Goal: Find contact information: Find contact information

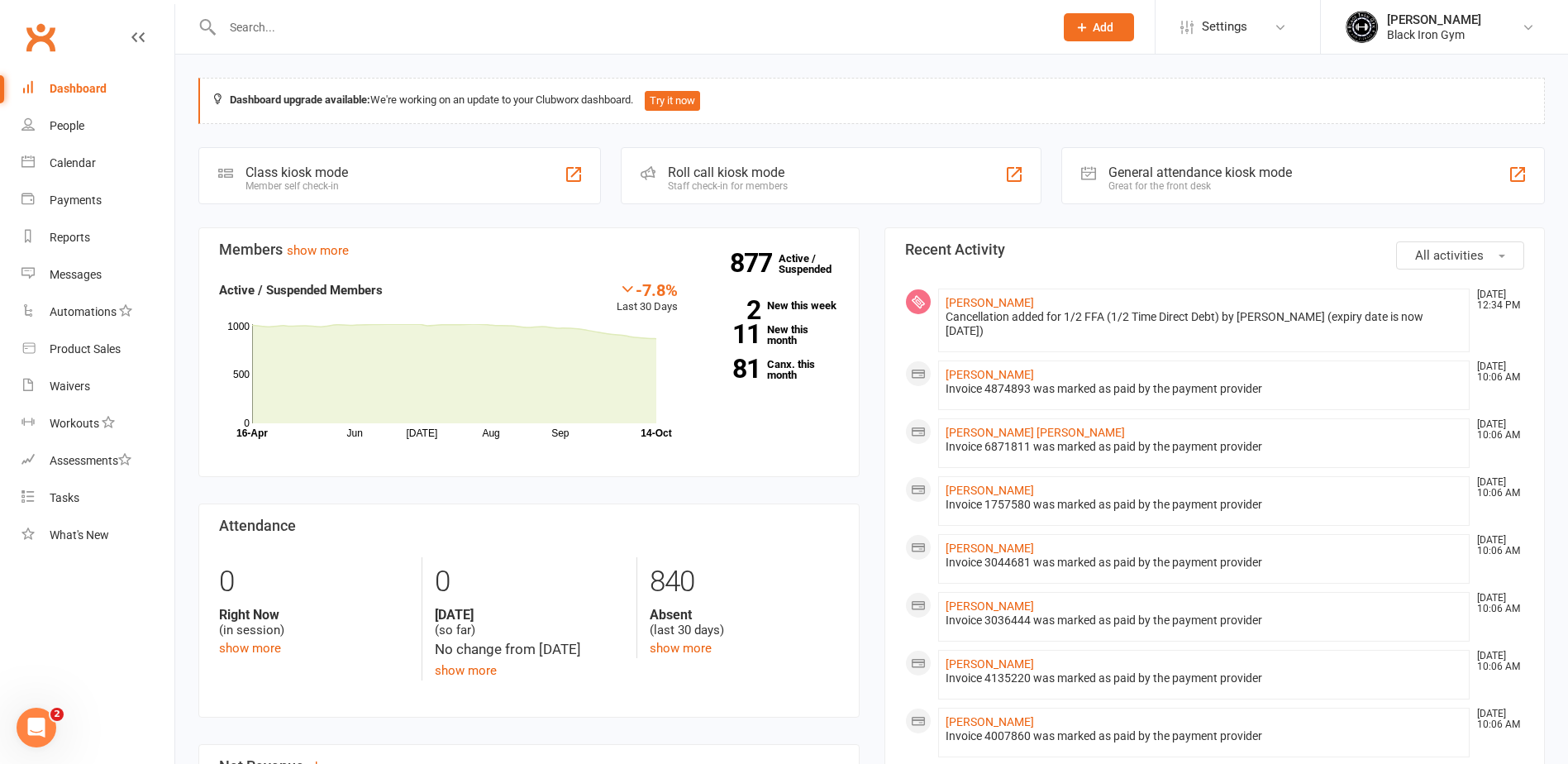
click at [286, 17] on input "text" at bounding box center [629, 28] width 825 height 23
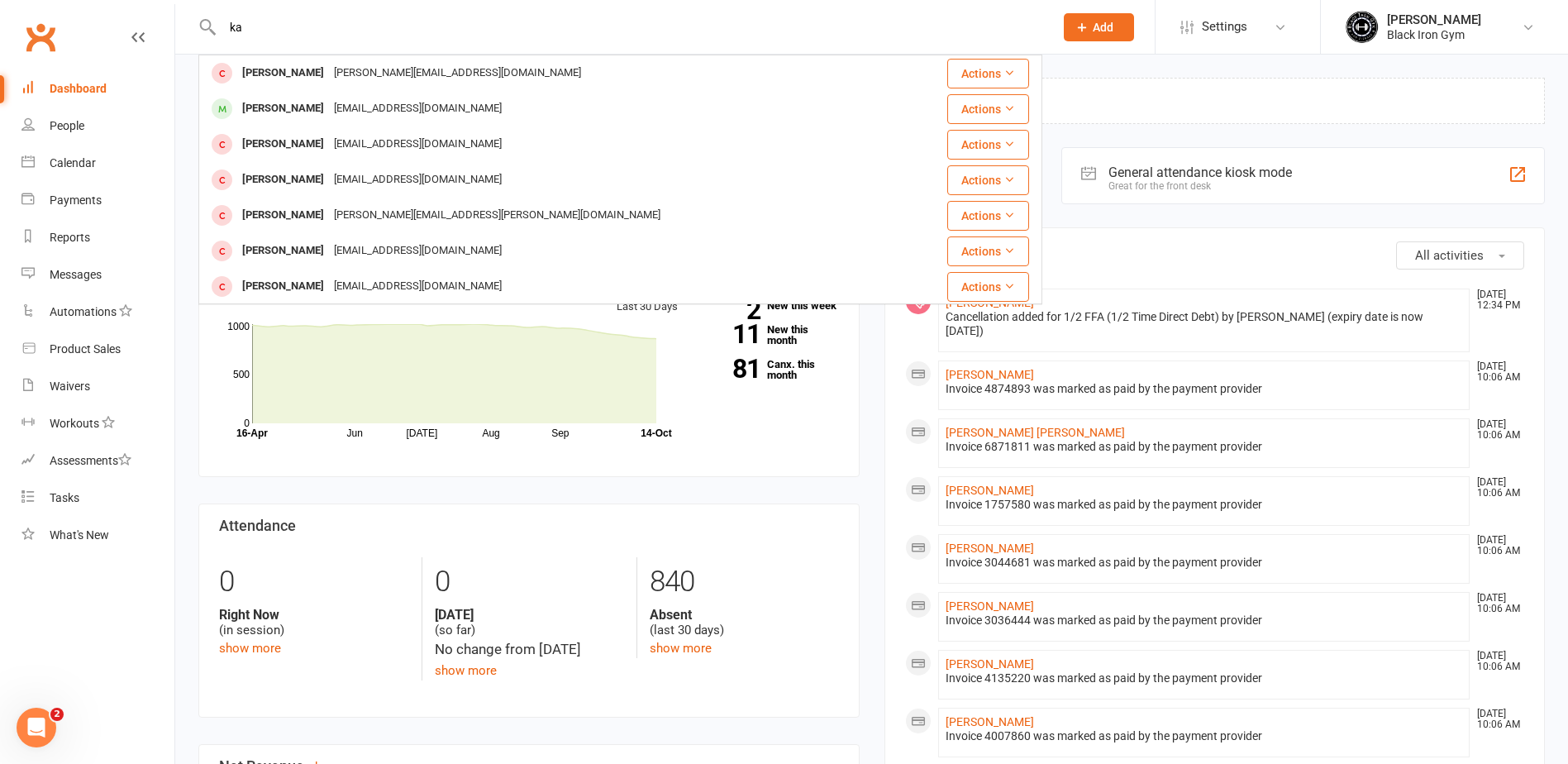
type input "k"
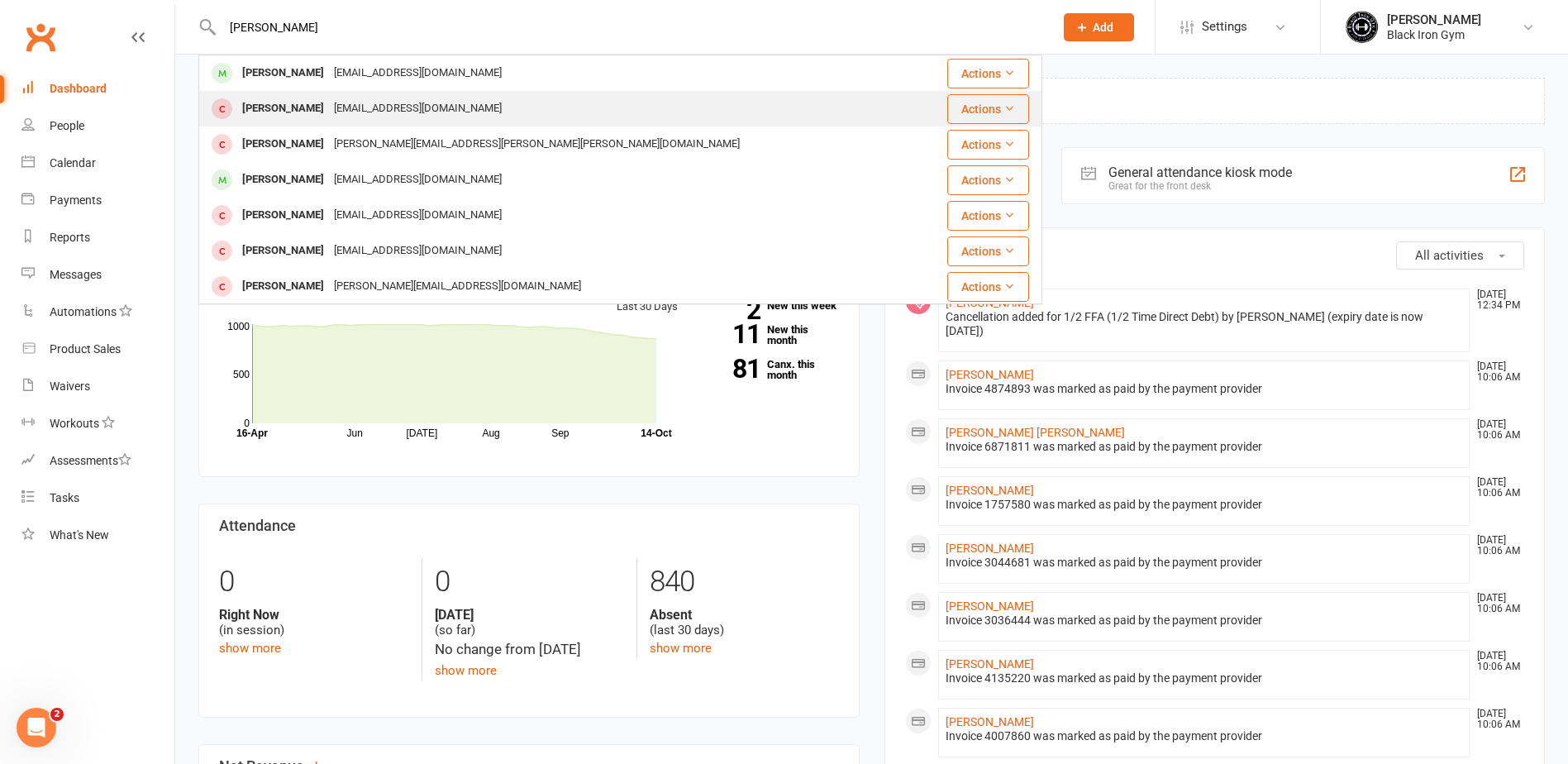
type input "[PERSON_NAME]"
click at [376, 103] on div "[EMAIL_ADDRESS][DOMAIN_NAME]" at bounding box center [418, 109] width 178 height 24
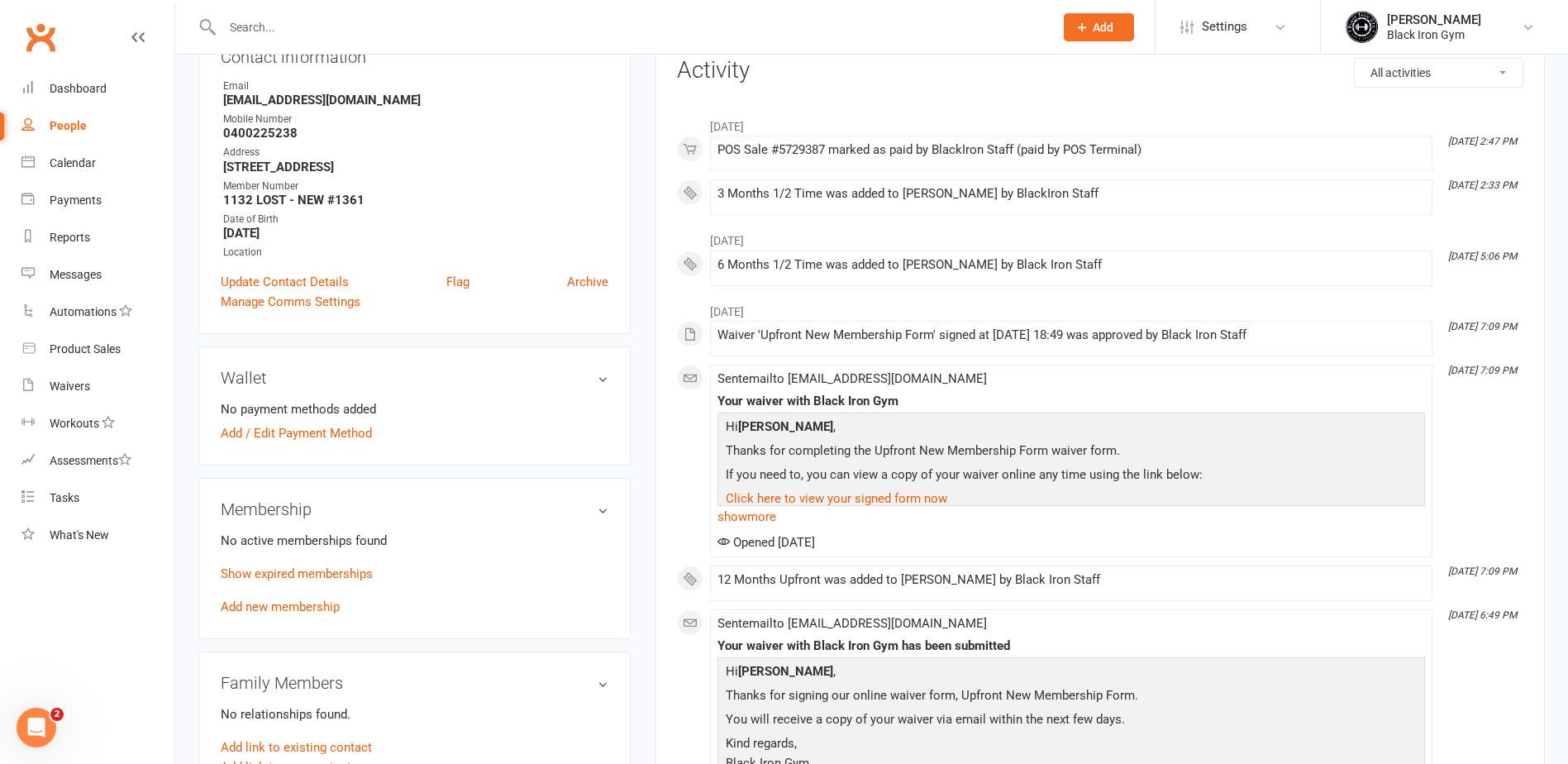
scroll to position [331, 0]
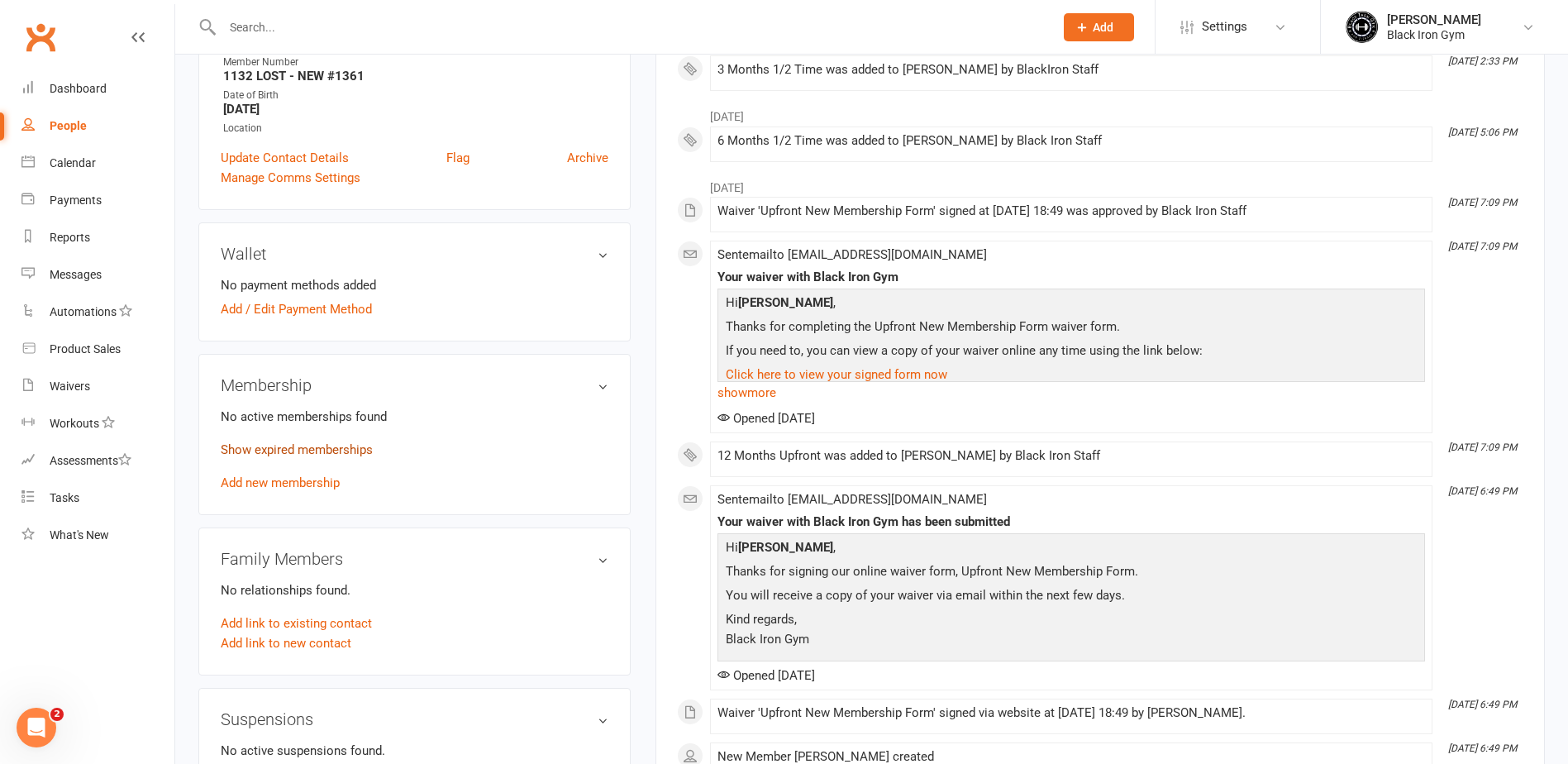
click at [300, 445] on link "Show expired memberships" at bounding box center [296, 449] width 152 height 15
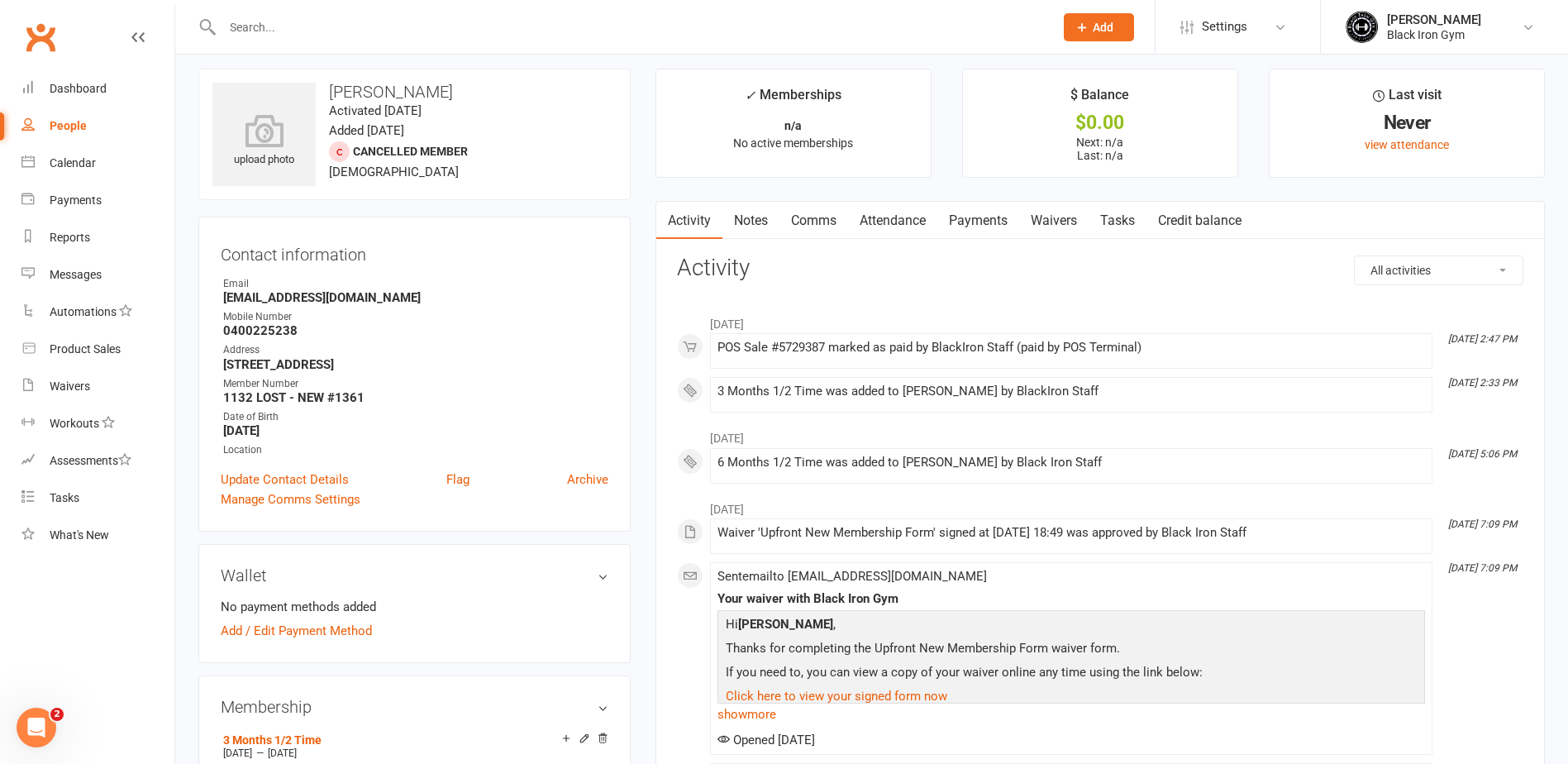
scroll to position [0, 0]
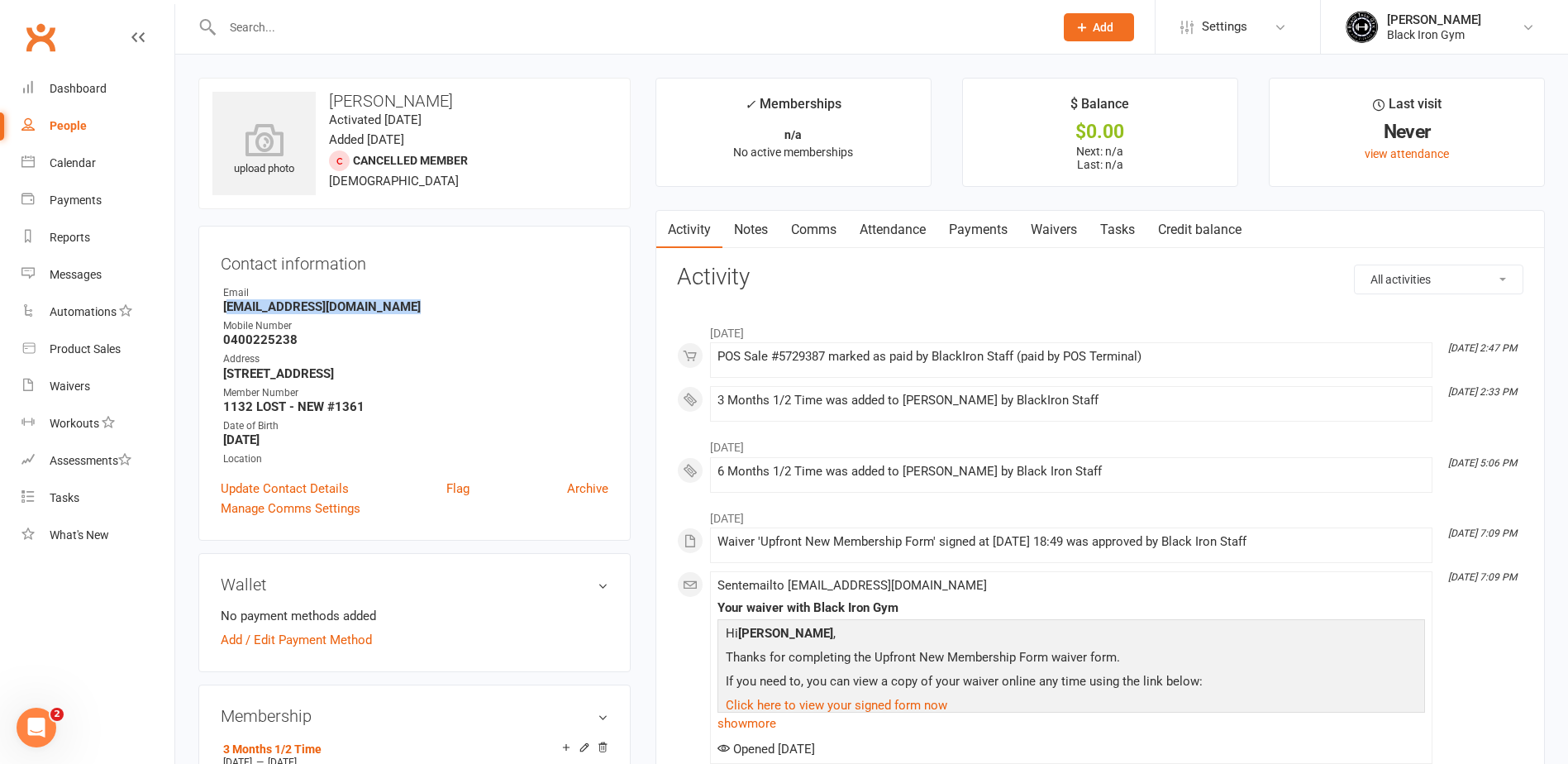
drag, startPoint x: 409, startPoint y: 310, endPoint x: 229, endPoint y: 308, distance: 180.0
click at [229, 308] on strong "[EMAIL_ADDRESS][DOMAIN_NAME]" at bounding box center [415, 307] width 385 height 15
click at [313, 345] on strong "0400225238" at bounding box center [415, 340] width 385 height 15
drag, startPoint x: 302, startPoint y: 341, endPoint x: 211, endPoint y: 344, distance: 91.0
click at [211, 344] on div "Contact information Owner Email [EMAIL_ADDRESS][DOMAIN_NAME] Mobile Number [PHO…" at bounding box center [414, 383] width 432 height 315
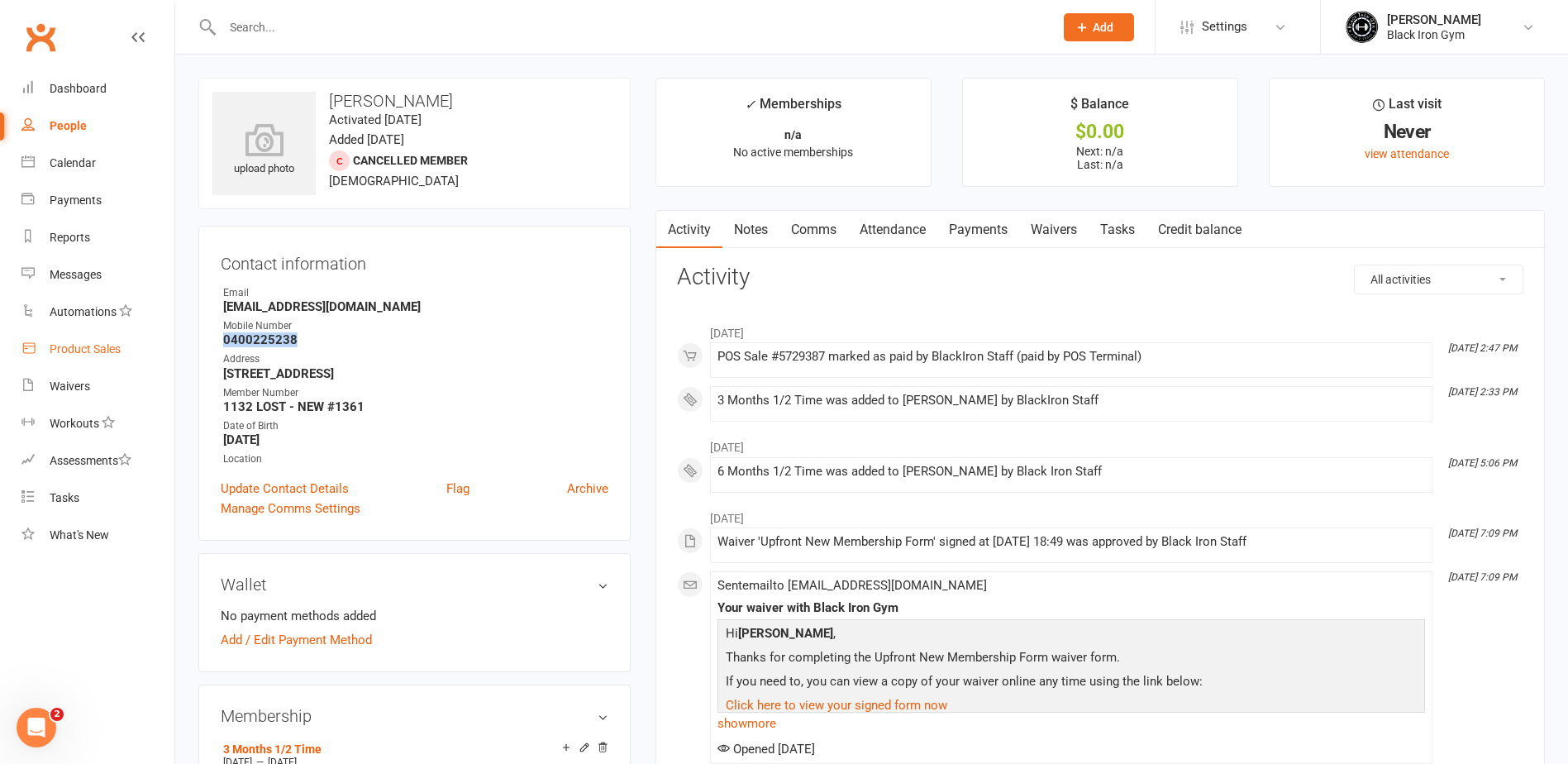
copy strong "0400225238"
